Goal: Find specific page/section: Find specific page/section

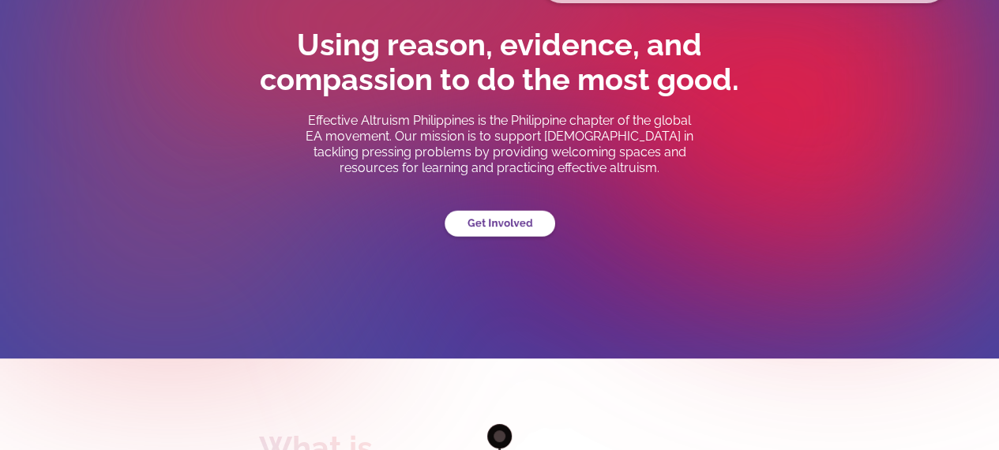
scroll to position [100, 0]
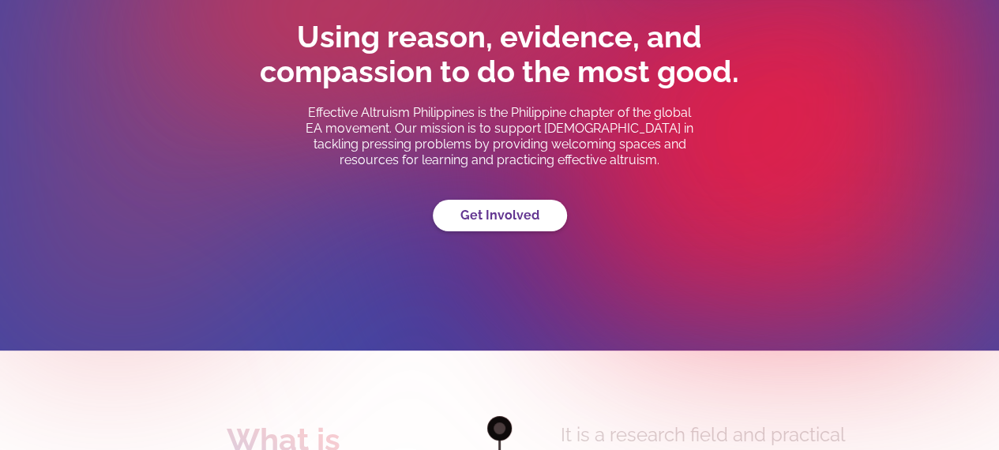
click at [678, 208] on div "Using reason, evidence, and compassion to do the most good. Effective Altruism …" at bounding box center [499, 126] width 553 height 212
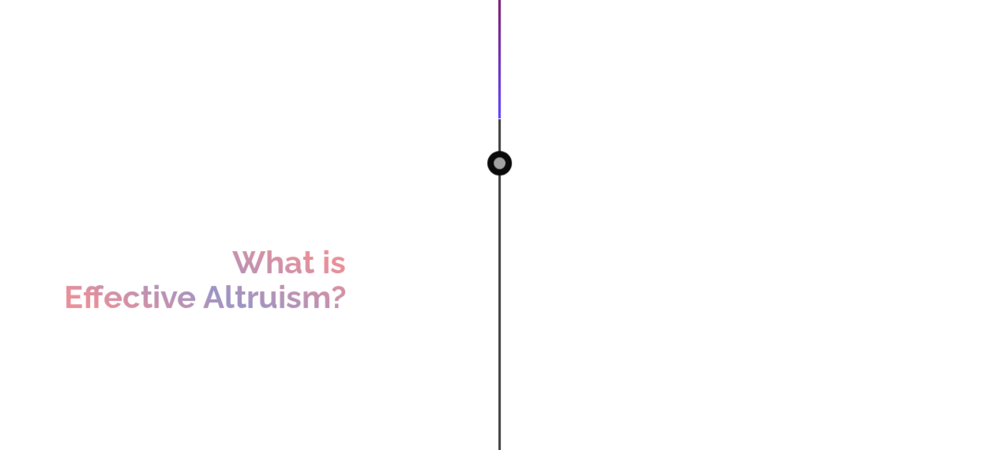
scroll to position [0, 0]
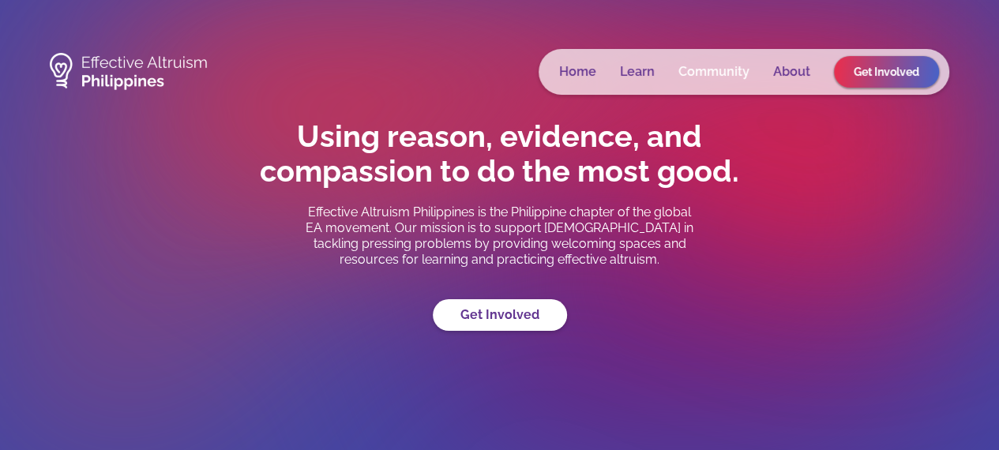
click at [700, 78] on link "Community" at bounding box center [713, 72] width 71 height 16
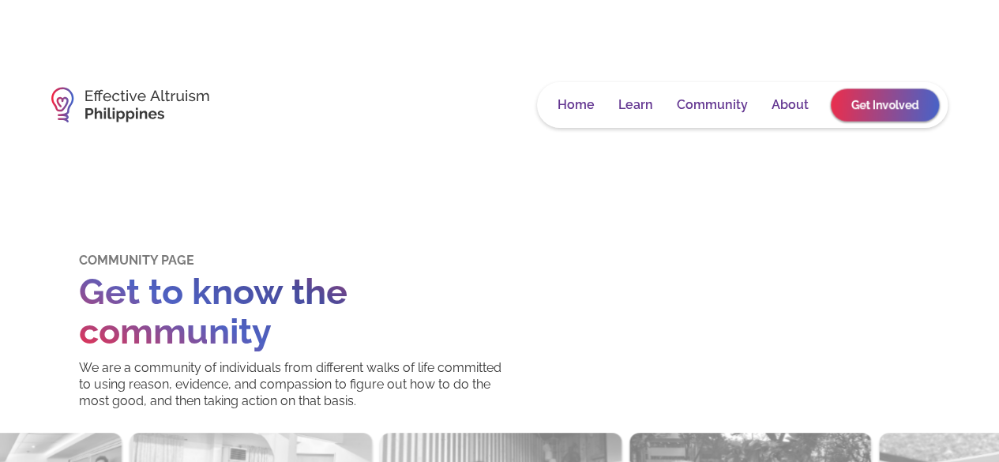
click at [879, 102] on link "Get Involved" at bounding box center [885, 104] width 108 height 32
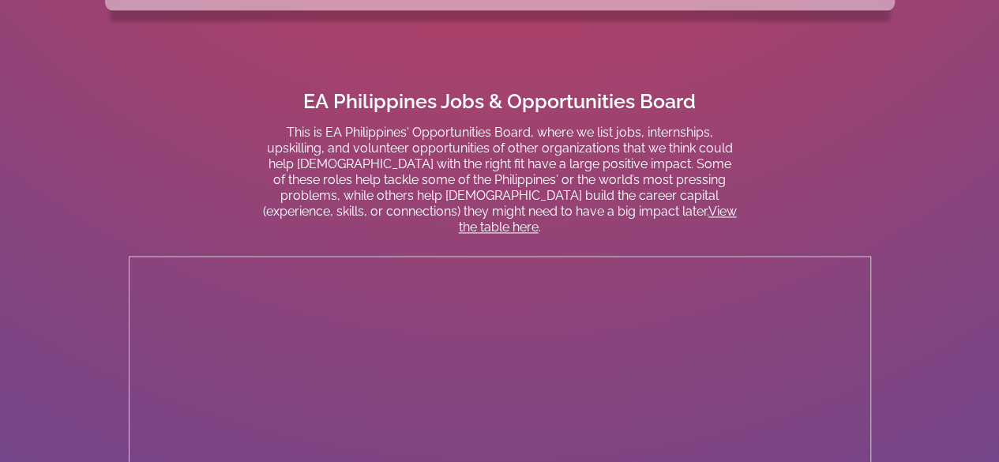
scroll to position [1105, 0]
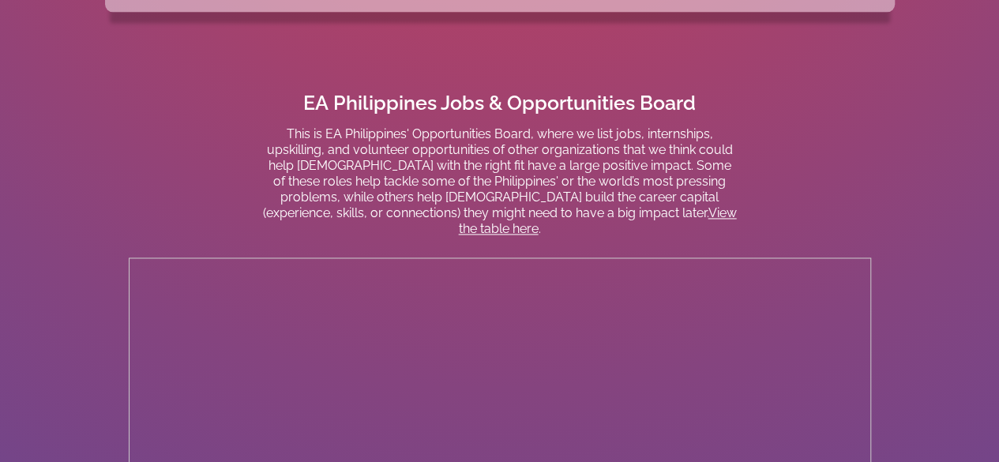
click at [591, 208] on link "View the table here" at bounding box center [598, 220] width 278 height 31
